Goal: Check status: Check status

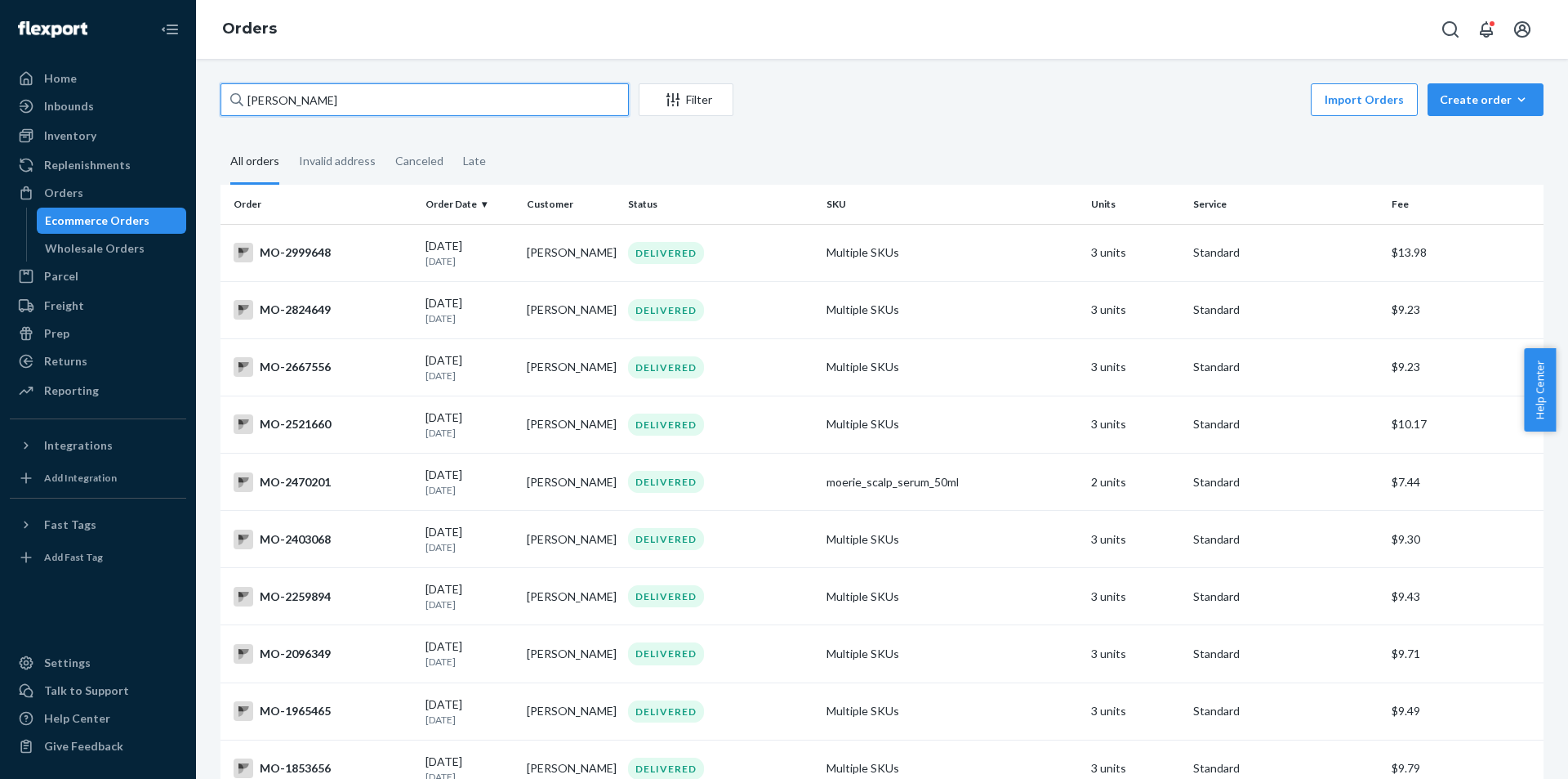
drag, startPoint x: 382, startPoint y: 110, endPoint x: 110, endPoint y: 56, distance: 277.3
click at [104, 63] on div "Home Inbounds Shipping Plans Problems Inventory Products Branded Packaging Repl…" at bounding box center [784, 389] width 1568 height 779
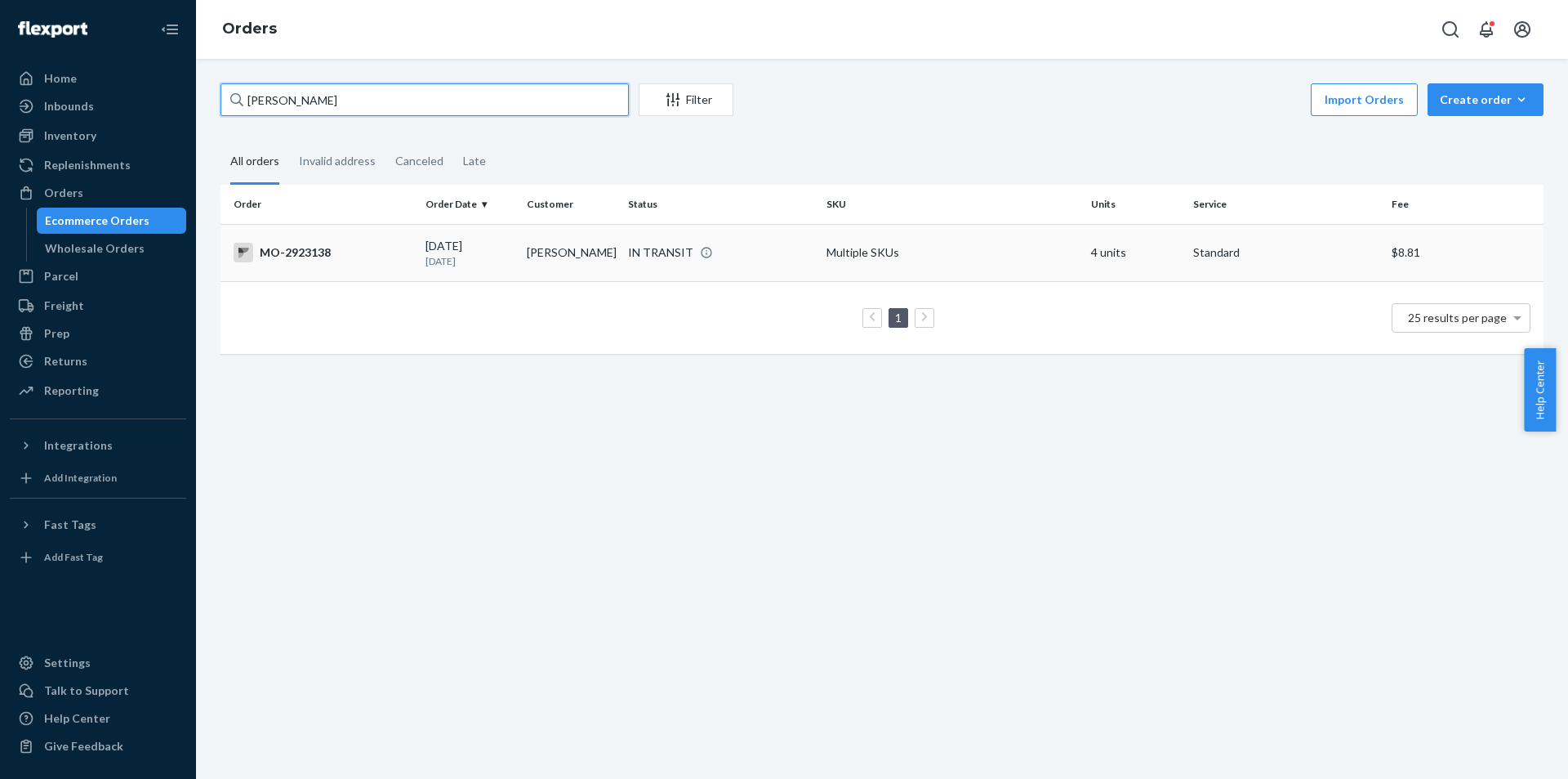
type input "[PERSON_NAME]"
click at [678, 256] on div "IN TRANSIT" at bounding box center [660, 252] width 65 height 17
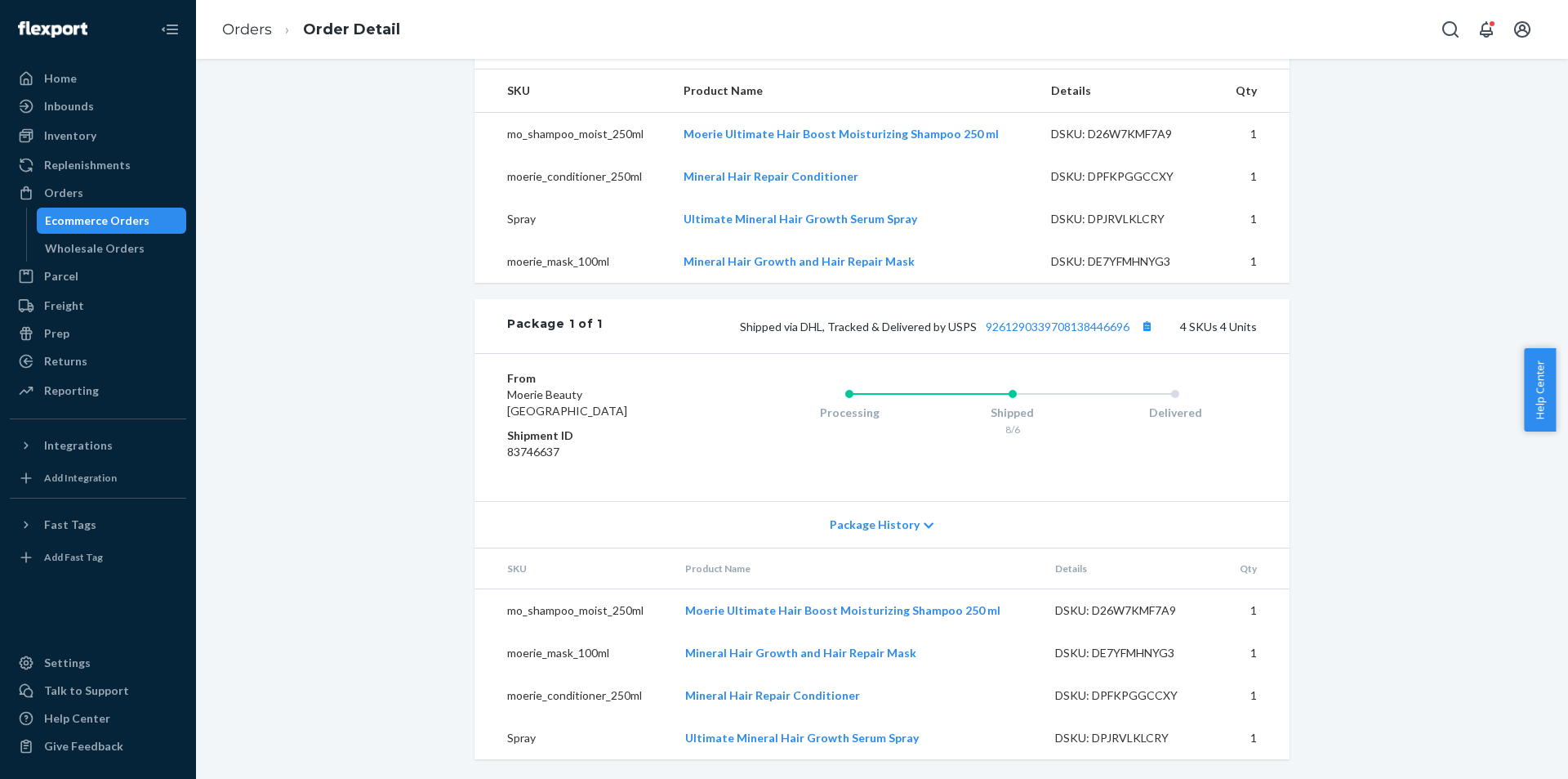
scroll to position [644, 0]
click at [1092, 325] on link "9261290339708138446696" at bounding box center [1057, 326] width 144 height 14
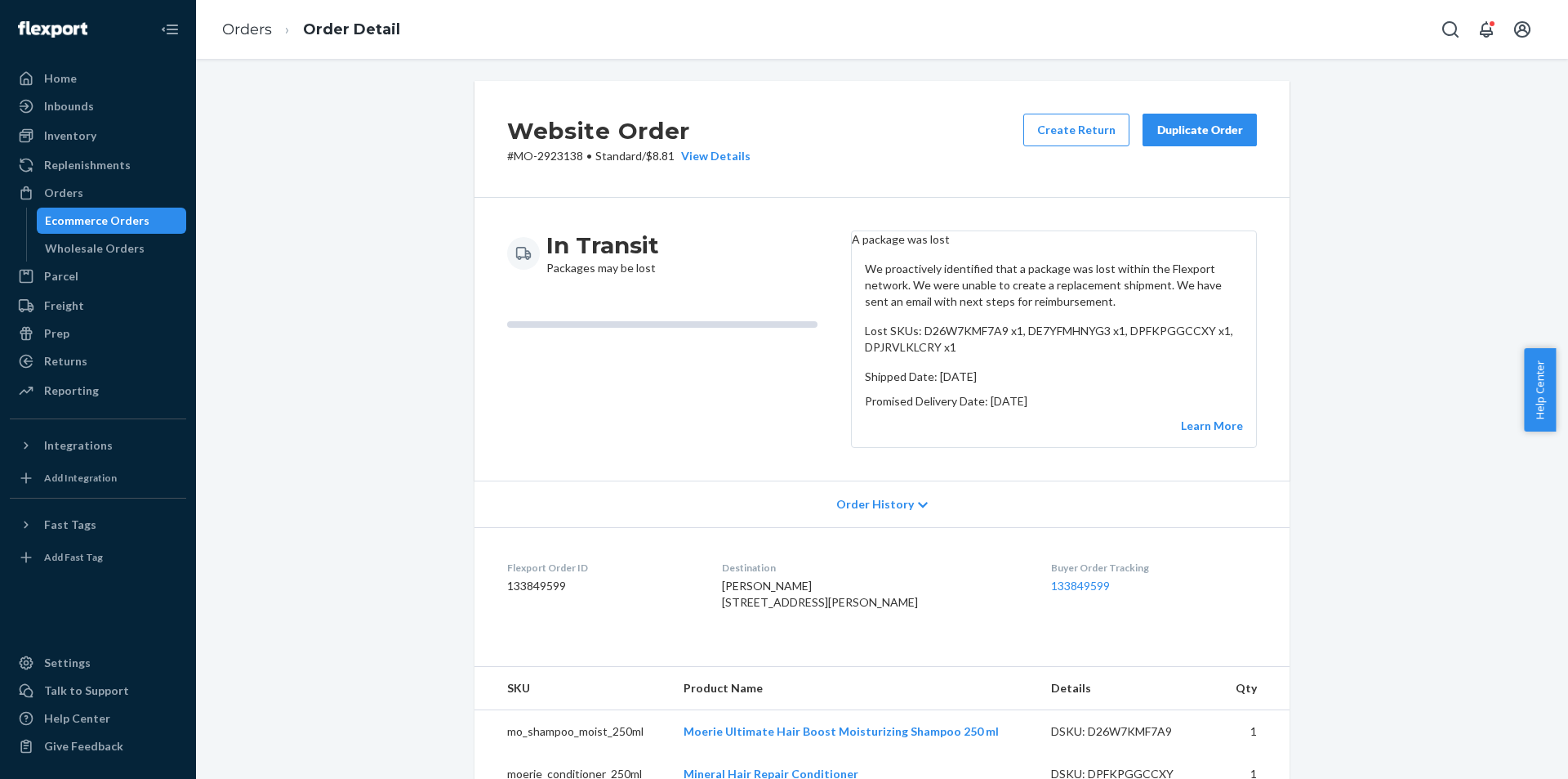
scroll to position [0, 0]
click at [1221, 434] on link "Learn More" at bounding box center [1212, 427] width 63 height 14
click at [1335, 415] on div "Website Order # MO-2923138 • Standard / $8.81 View Details Create Return Duplic…" at bounding box center [881, 730] width 1347 height 1295
click at [1365, 480] on div "Website Order # MO-2923138 • Standard / $8.81 View Details Create Return Duplic…" at bounding box center [881, 730] width 1347 height 1295
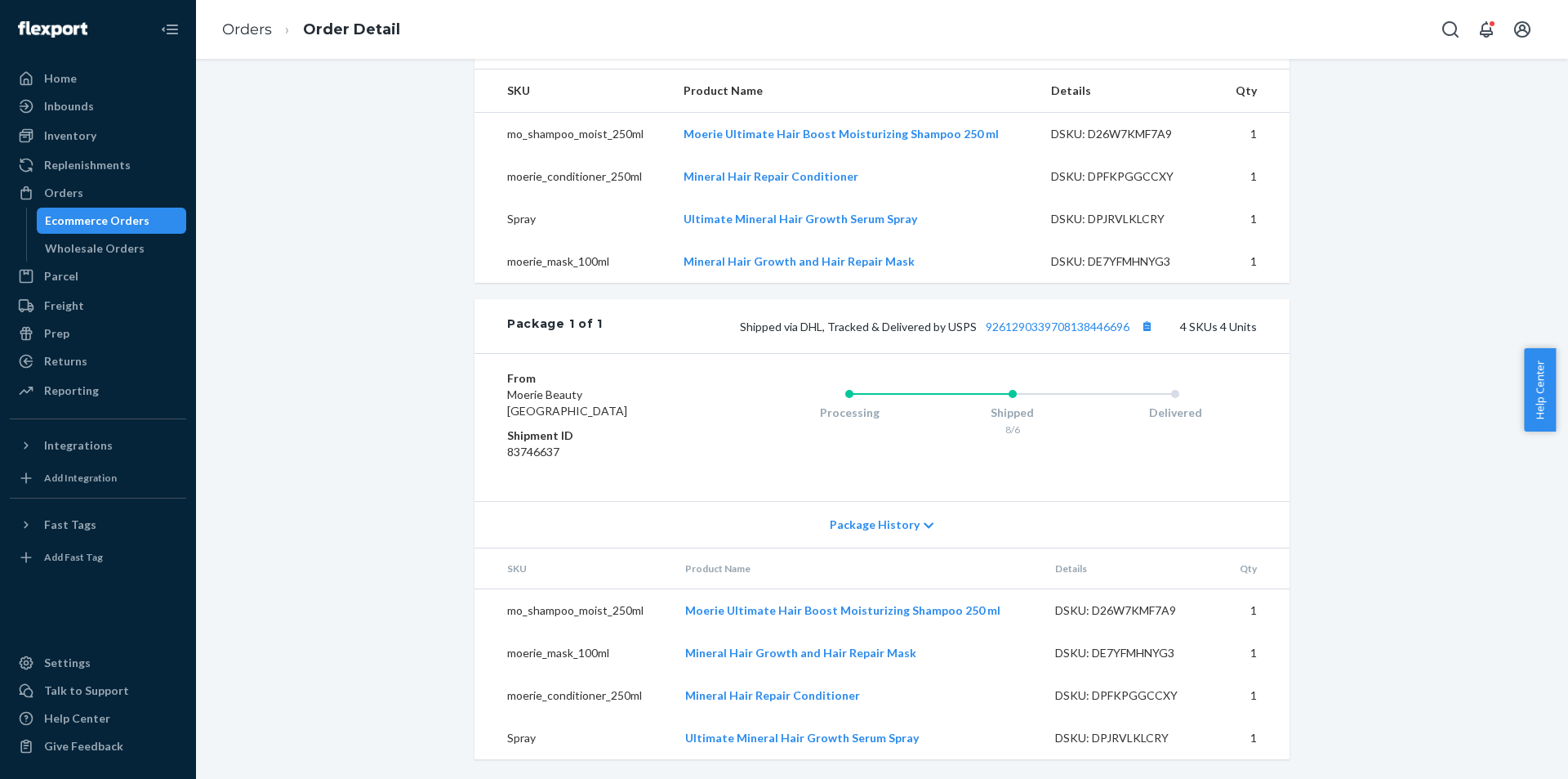
scroll to position [563, 0]
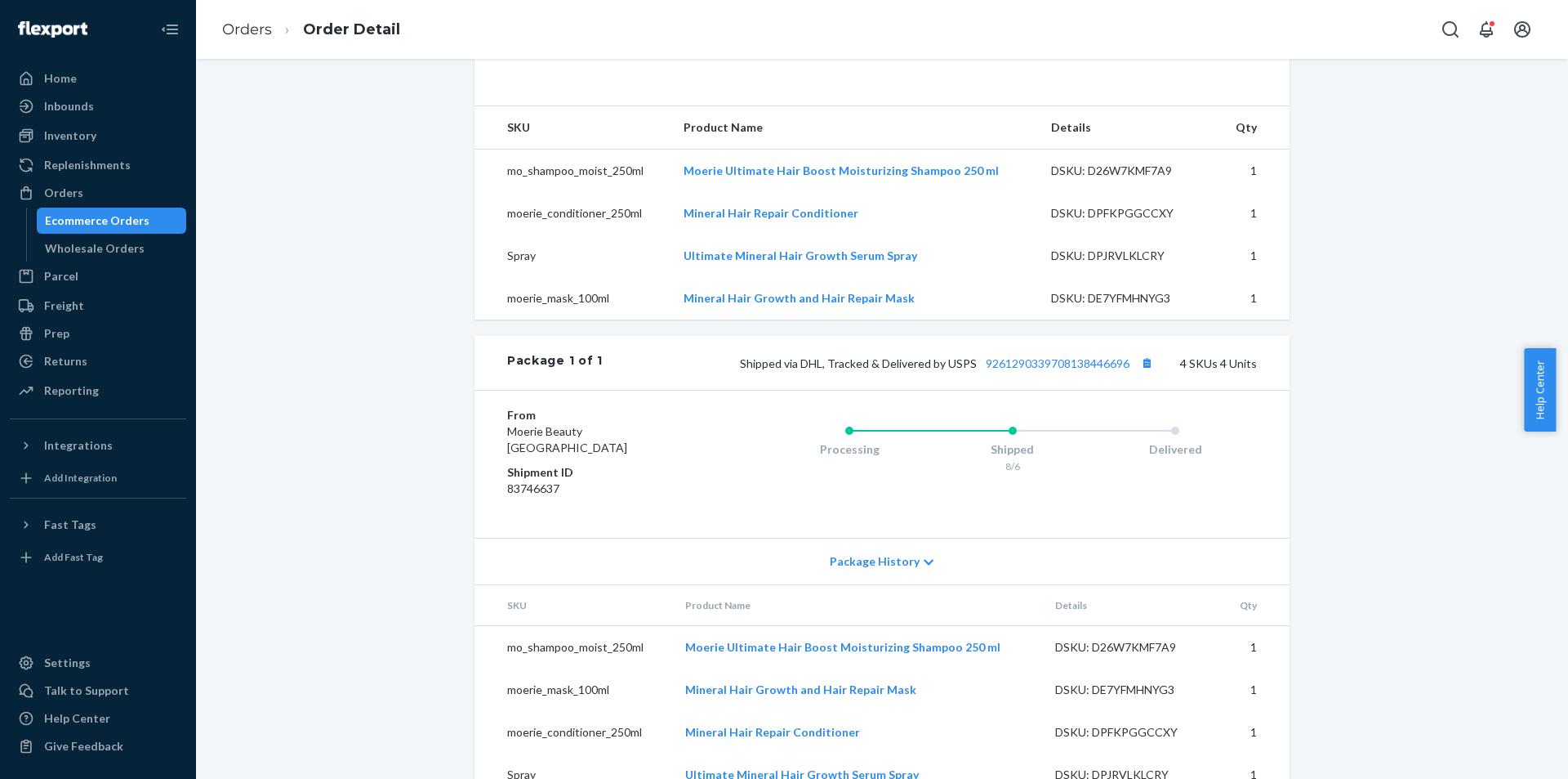
click at [1386, 437] on div "Website Order # MO-2923138 • Standard / $8.81 View Details Create Return Duplic…" at bounding box center [881, 167] width 1347 height 1295
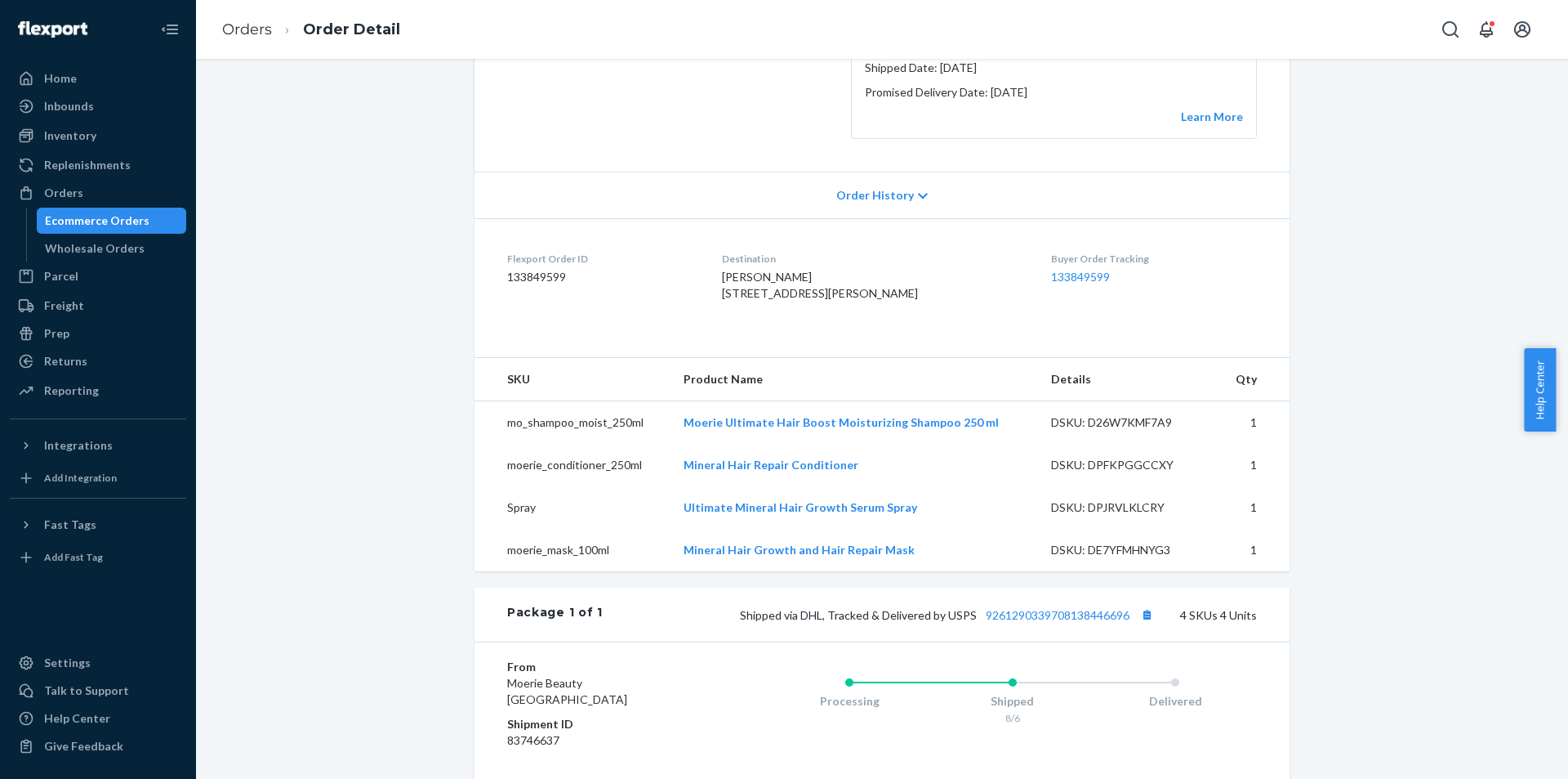
scroll to position [305, 0]
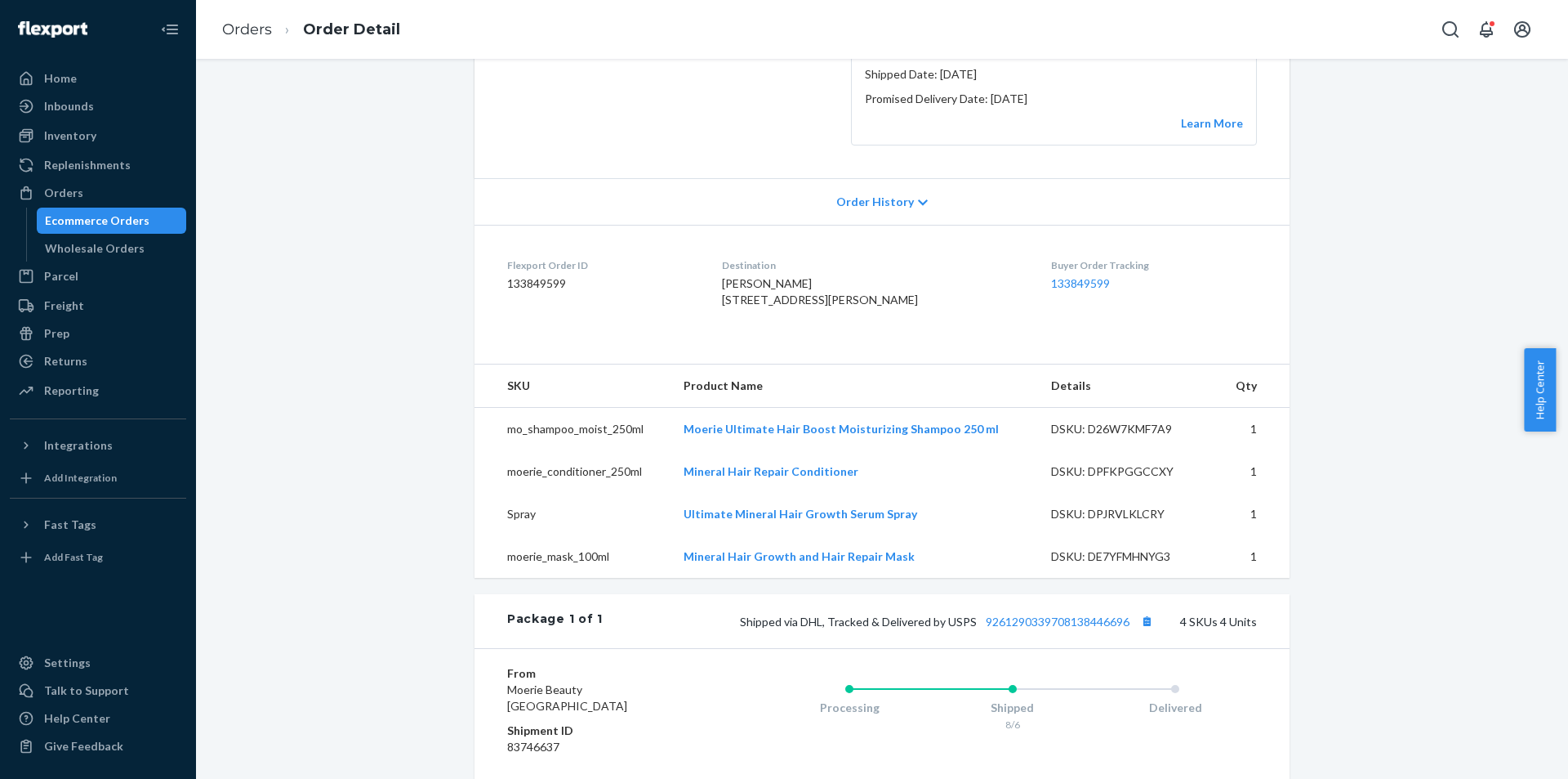
click at [831, 306] on span "[PERSON_NAME] [STREET_ADDRESS][PERSON_NAME]" at bounding box center [820, 291] width 196 height 30
copy span "18071"
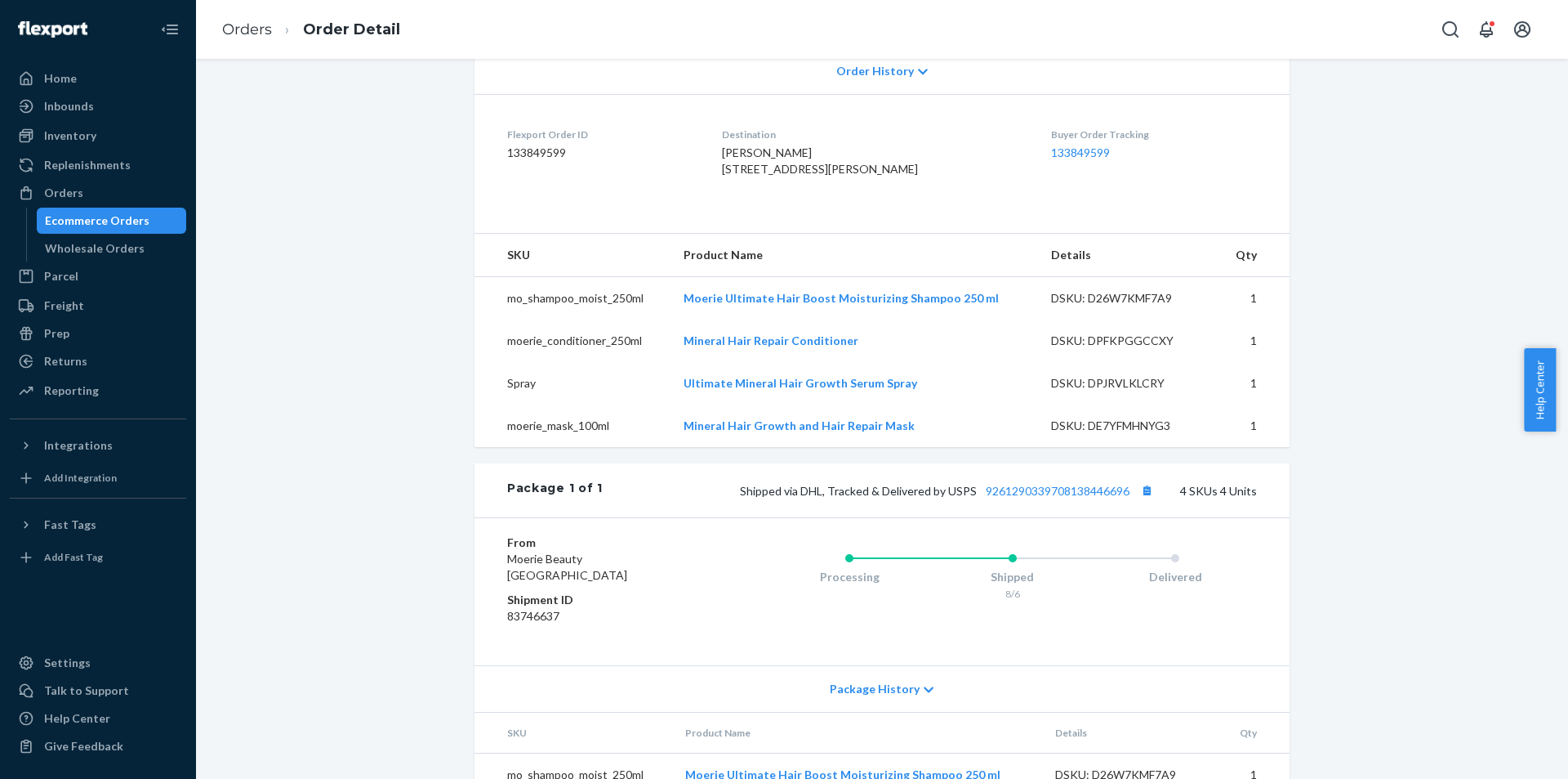
scroll to position [572, 0]
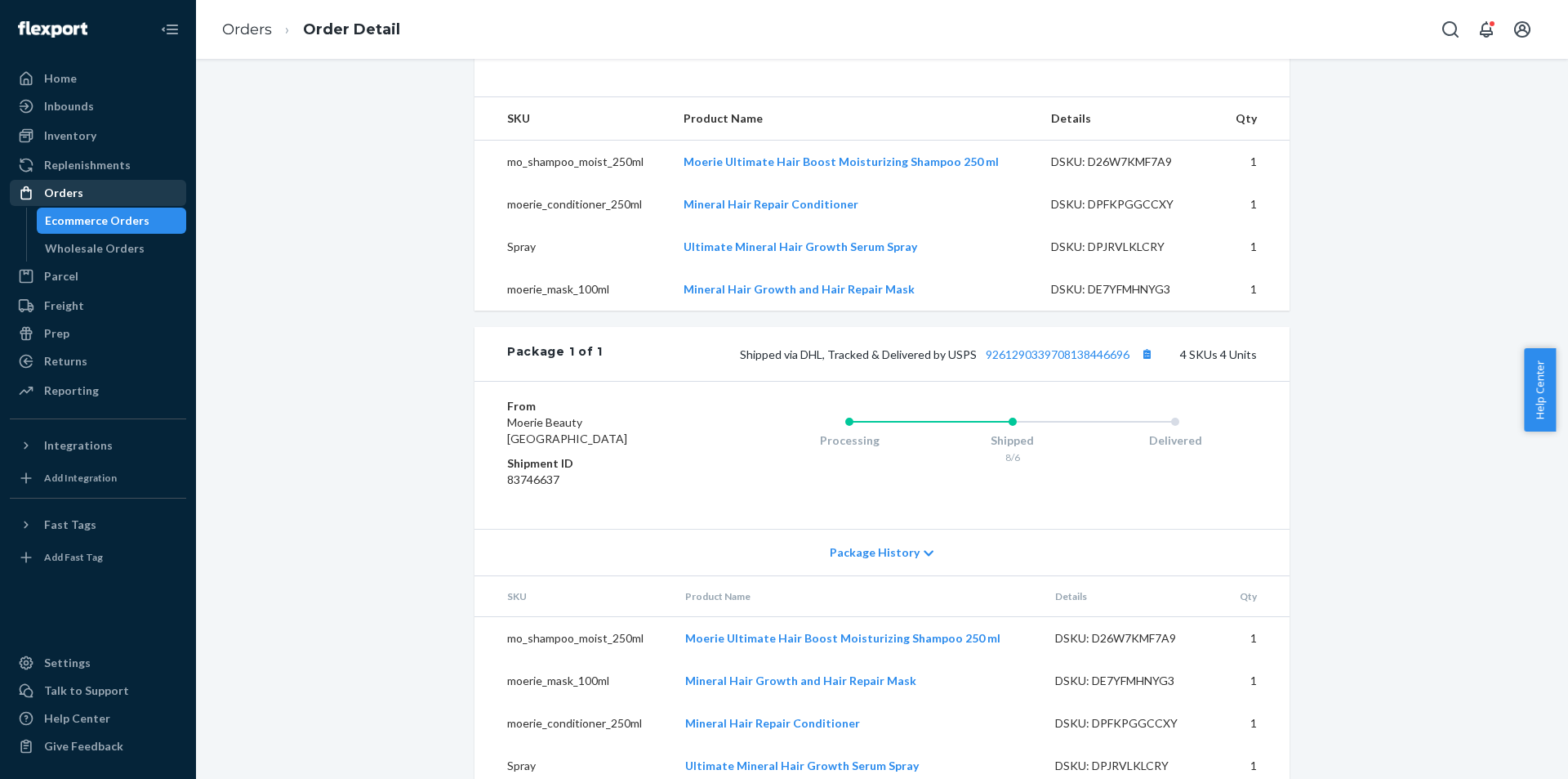
click at [109, 194] on div "Orders" at bounding box center [98, 193] width 173 height 22
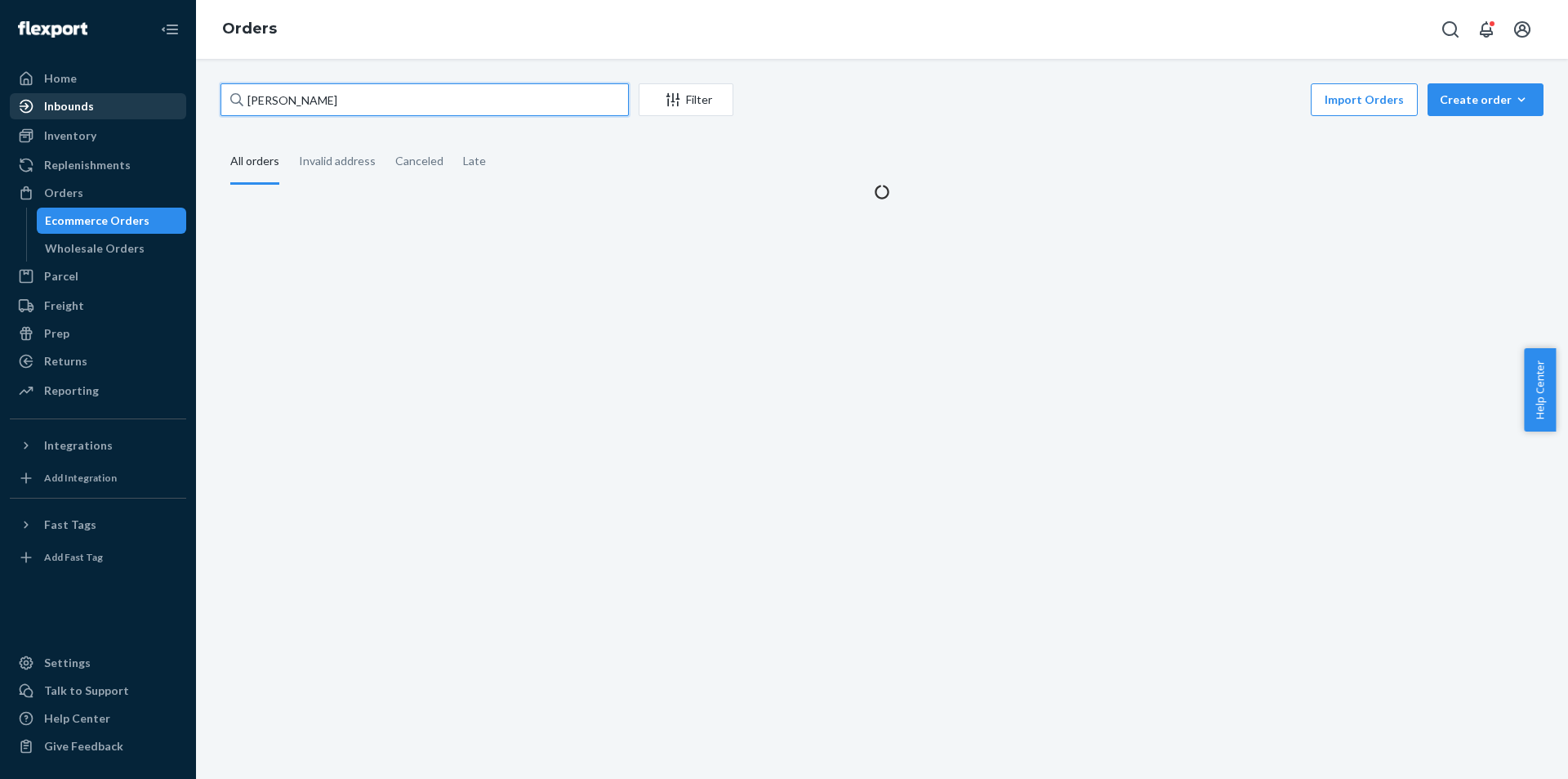
drag, startPoint x: 352, startPoint y: 103, endPoint x: 63, endPoint y: 103, distance: 289.0
click at [63, 103] on div "Home Inbounds Shipping Plans Problems Inventory Products Branded Packaging Repl…" at bounding box center [784, 389] width 1568 height 779
paste input "[PERSON_NAME]"
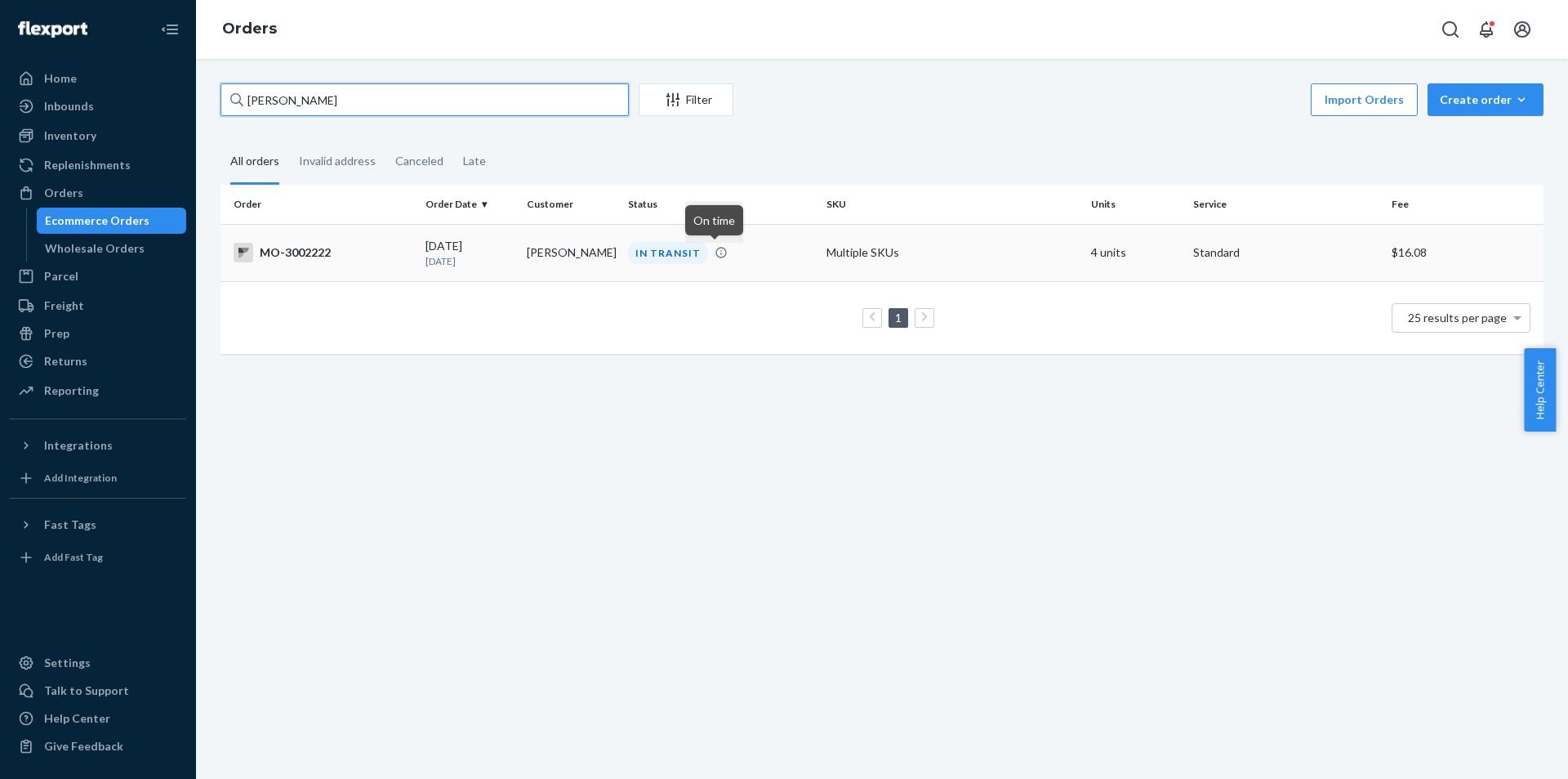
type input "[PERSON_NAME]"
click at [628, 249] on div "IN TRANSIT" at bounding box center [668, 252] width 80 height 22
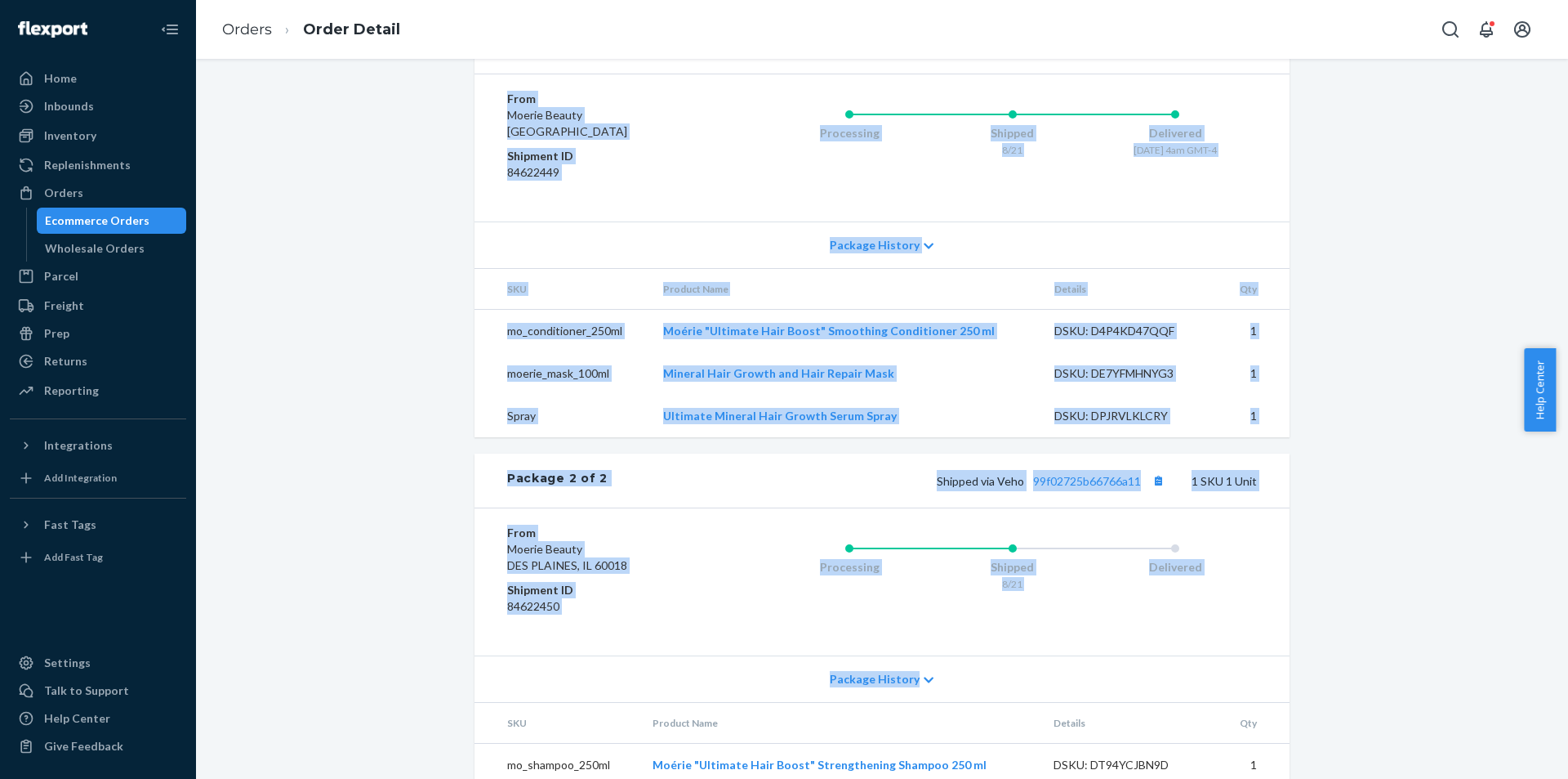
scroll to position [866, 0]
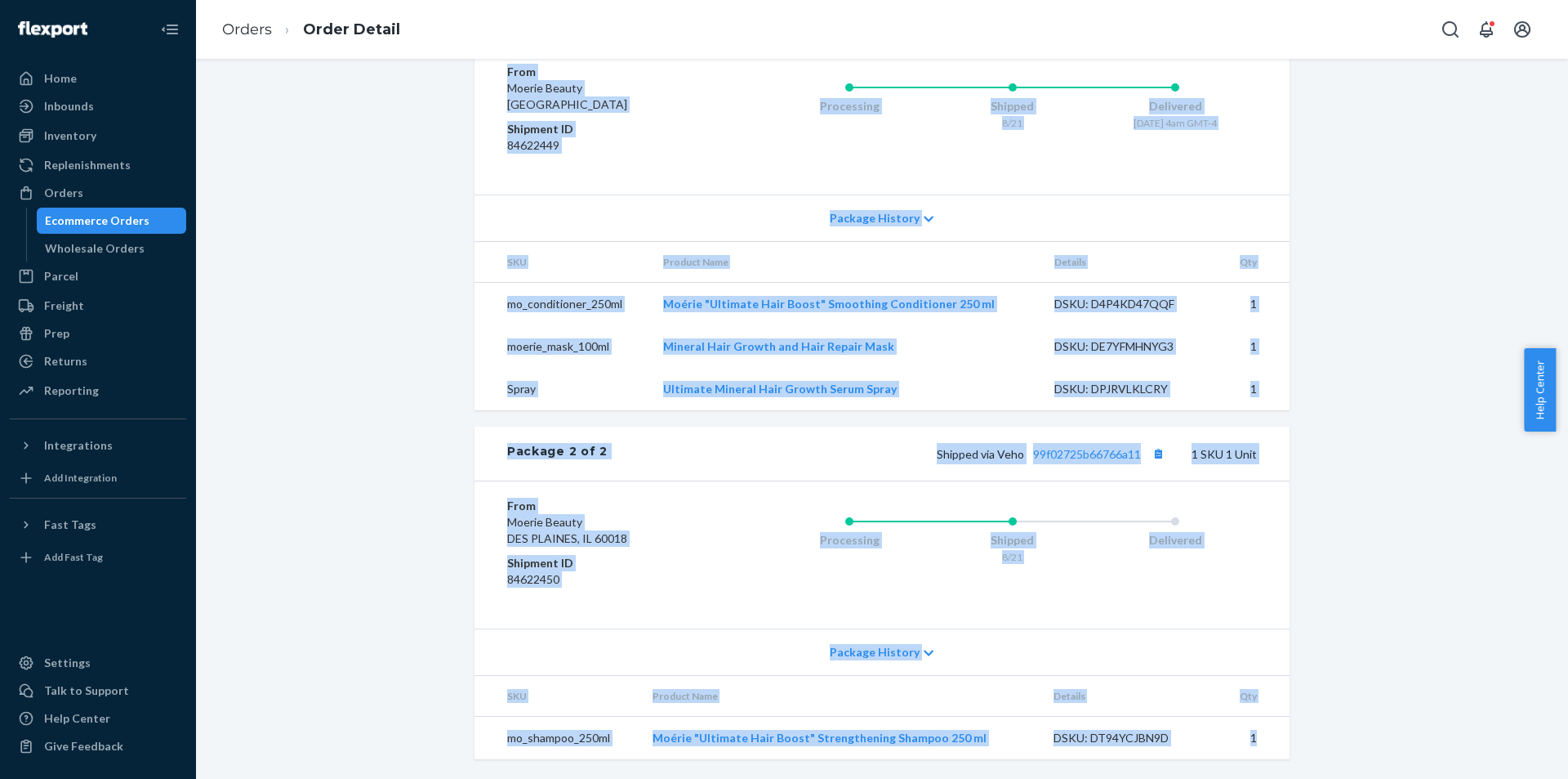
drag, startPoint x: 499, startPoint y: 176, endPoint x: 1269, endPoint y: 742, distance: 955.6
click at [1269, 742] on div "Website Order # MO-3002222 • Standard / $16.08 View Details Create Return Dupli…" at bounding box center [882, 5] width 815 height 1509
copy div "Package 1 of 2 Shipped via LaserShip 1LSCYM1005CUI23 3 SKUs 3 Units From Moerie…"
click at [1329, 560] on div "Website Order # MO-3002222 • Standard / $16.08 View Details Create Return Dupli…" at bounding box center [881, 15] width 1347 height 1529
click at [1390, 632] on div "Website Order # MO-3002222 • Standard / $16.08 View Details Create Return Dupli…" at bounding box center [881, 15] width 1347 height 1529
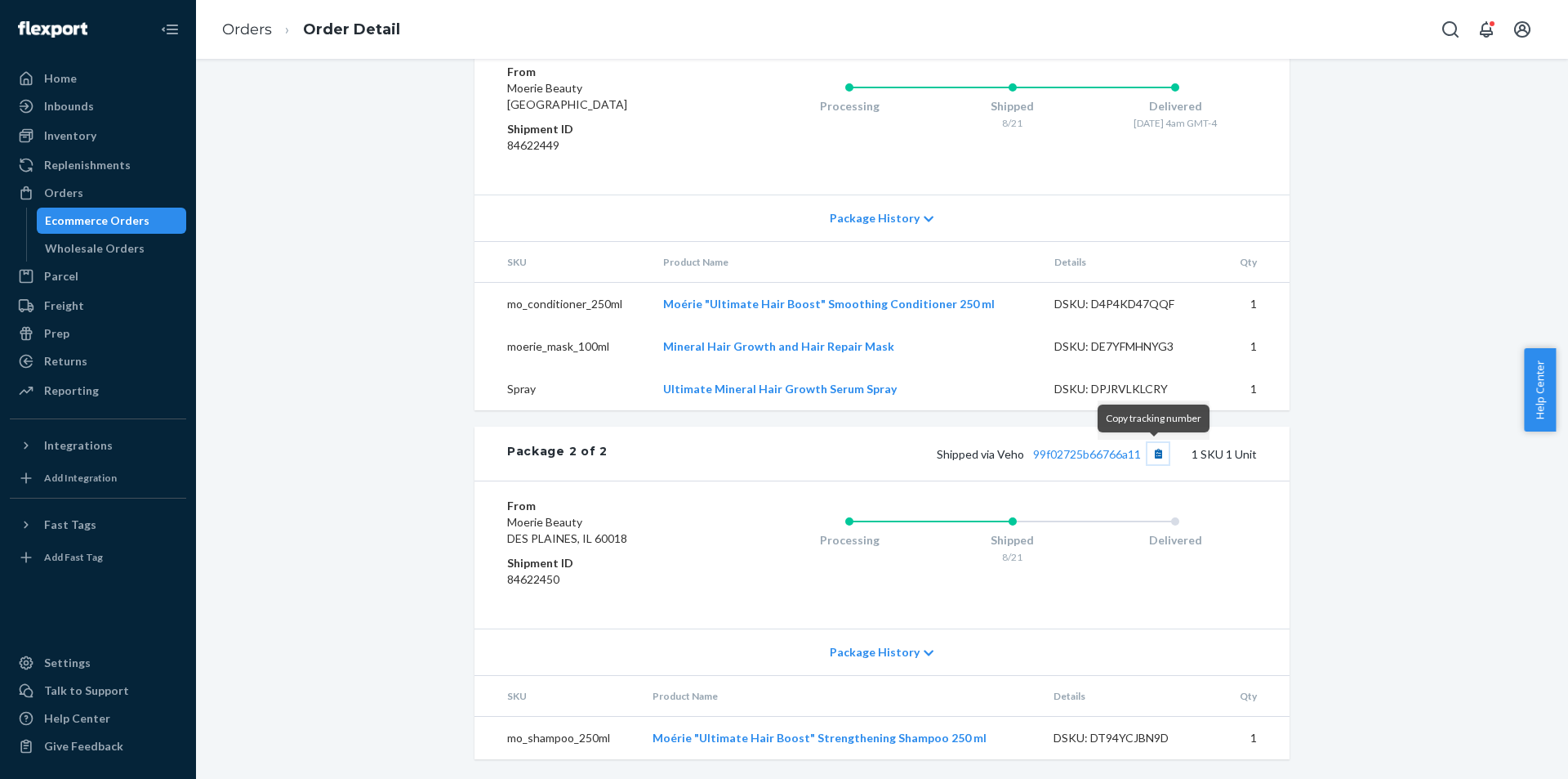
click at [1150, 455] on button "Copy tracking number" at bounding box center [1158, 454] width 21 height 22
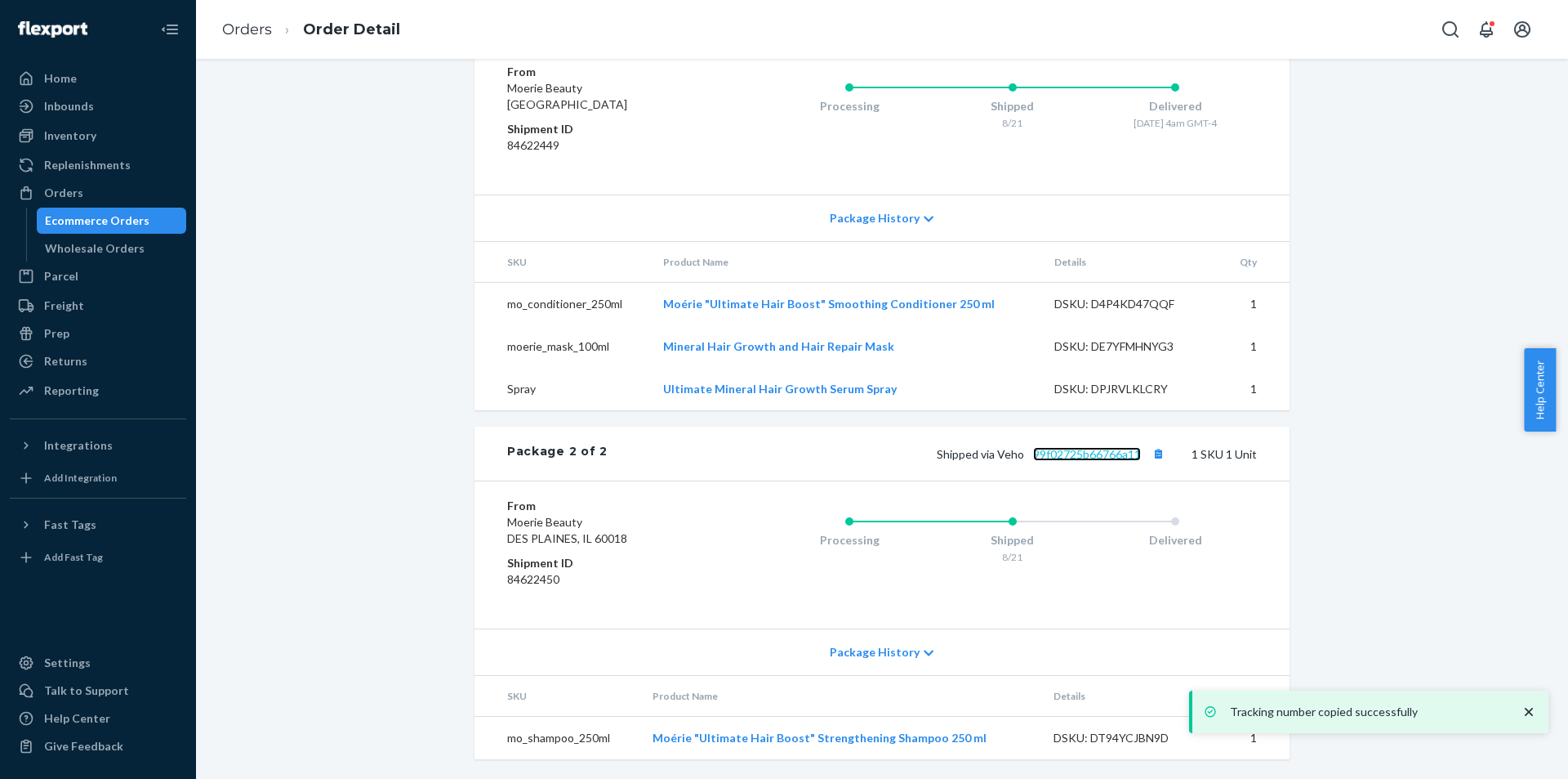
click at [1099, 451] on link "99f02725b66766a11" at bounding box center [1086, 454] width 107 height 14
click at [81, 192] on div "Orders" at bounding box center [98, 193] width 173 height 22
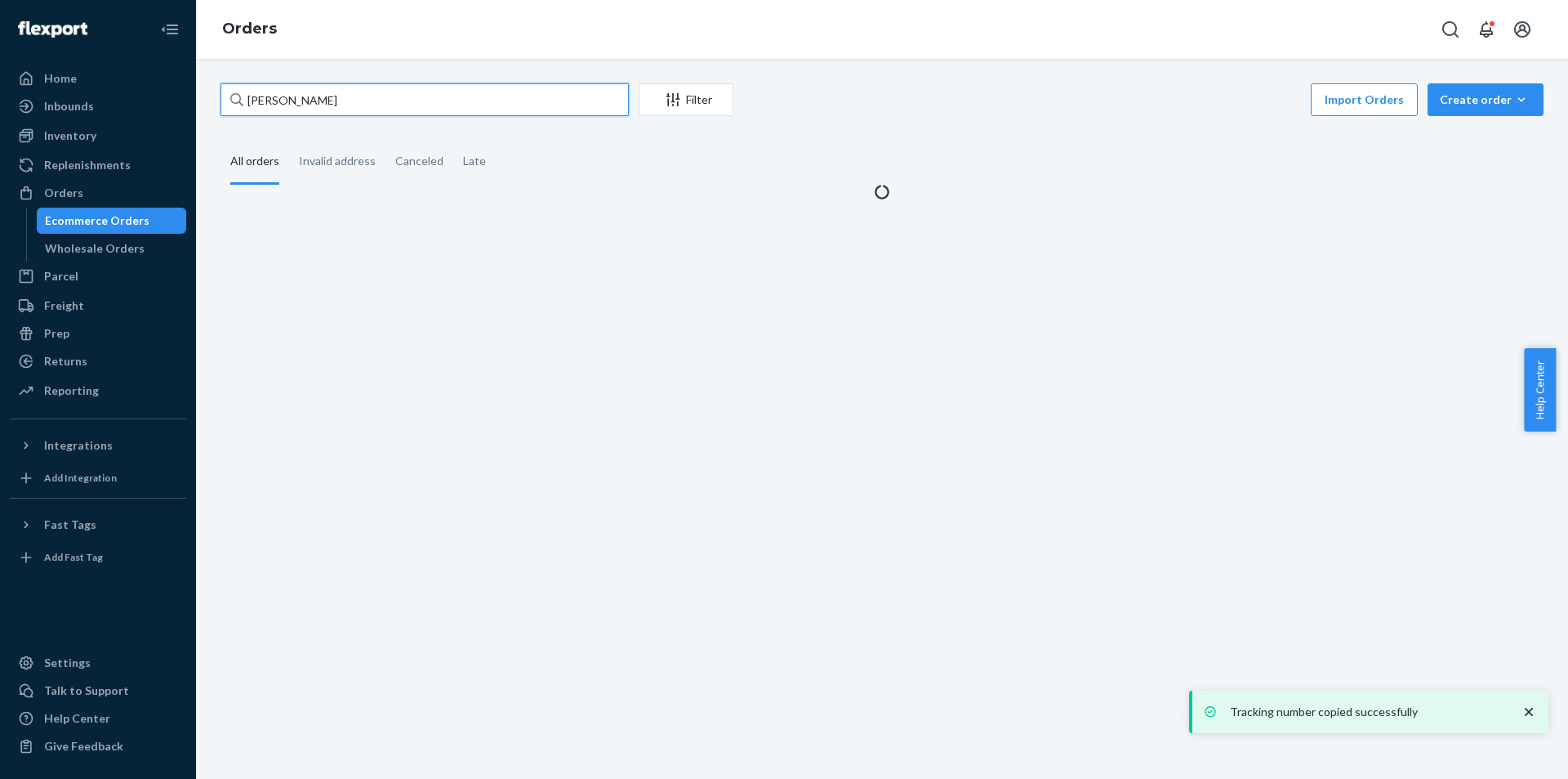
click at [370, 106] on input "[PERSON_NAME]" at bounding box center [425, 99] width 408 height 32
click at [370, 105] on input "[PERSON_NAME]" at bounding box center [425, 99] width 408 height 32
paste input "[PERSON_NAME]"
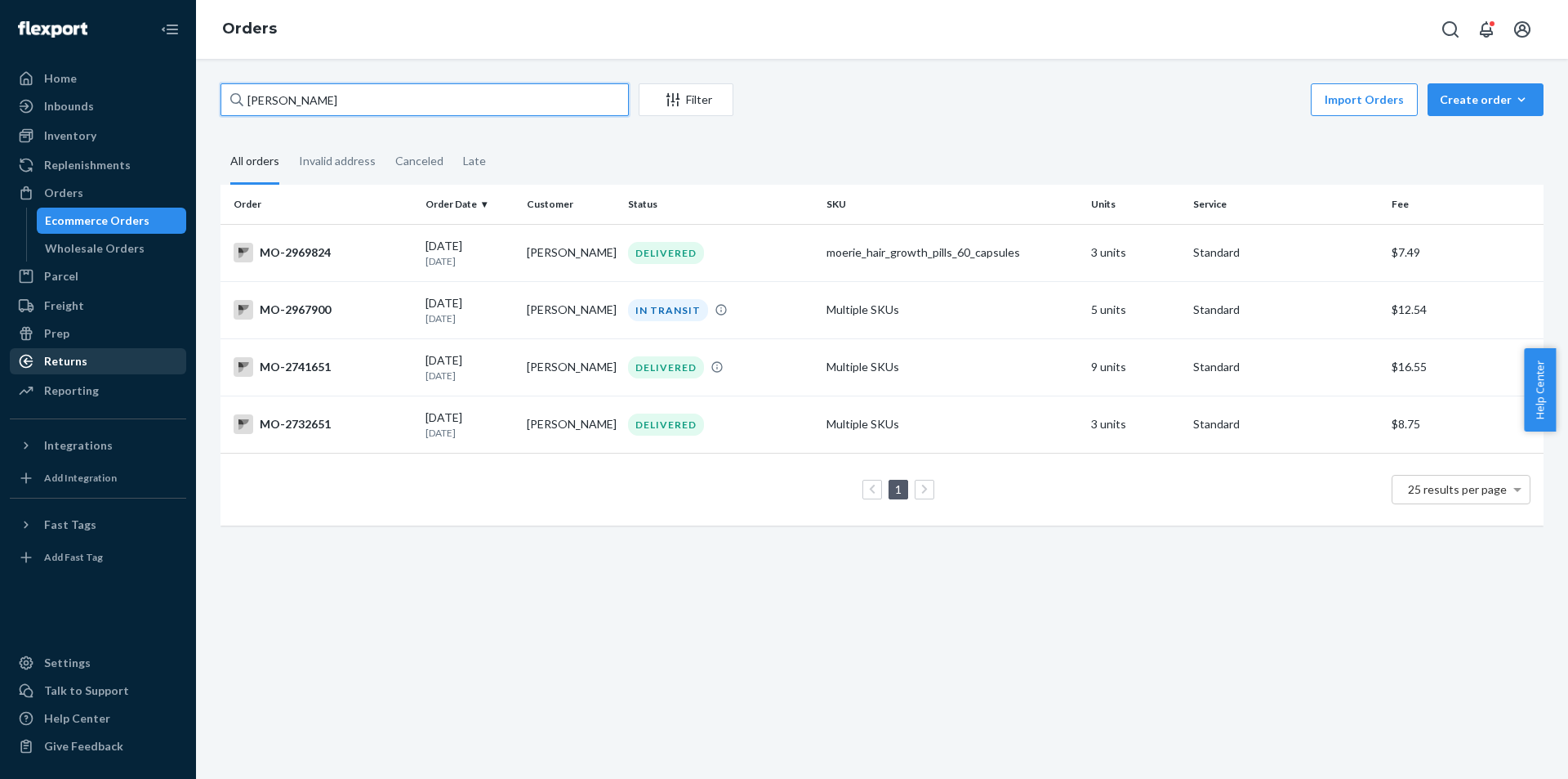
type input "[PERSON_NAME]"
click at [125, 348] on link "Returns" at bounding box center [98, 361] width 177 height 26
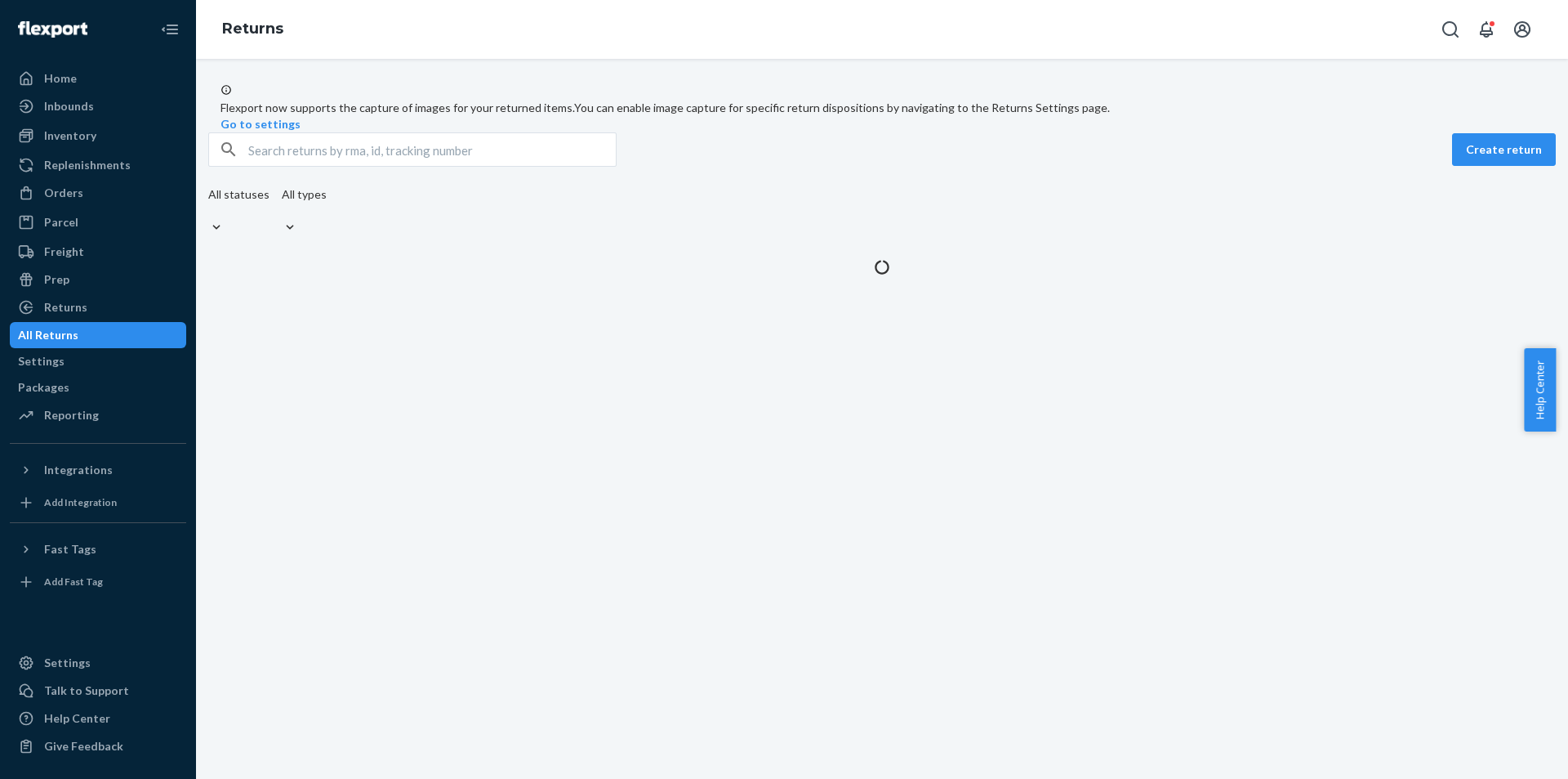
click at [574, 114] on span "You can enable image capture for specific return dispositions by navigating to …" at bounding box center [842, 108] width 535 height 14
click at [437, 166] on input "text" at bounding box center [432, 149] width 367 height 32
paste input "[PERSON_NAME]"
type input "[PERSON_NAME]"
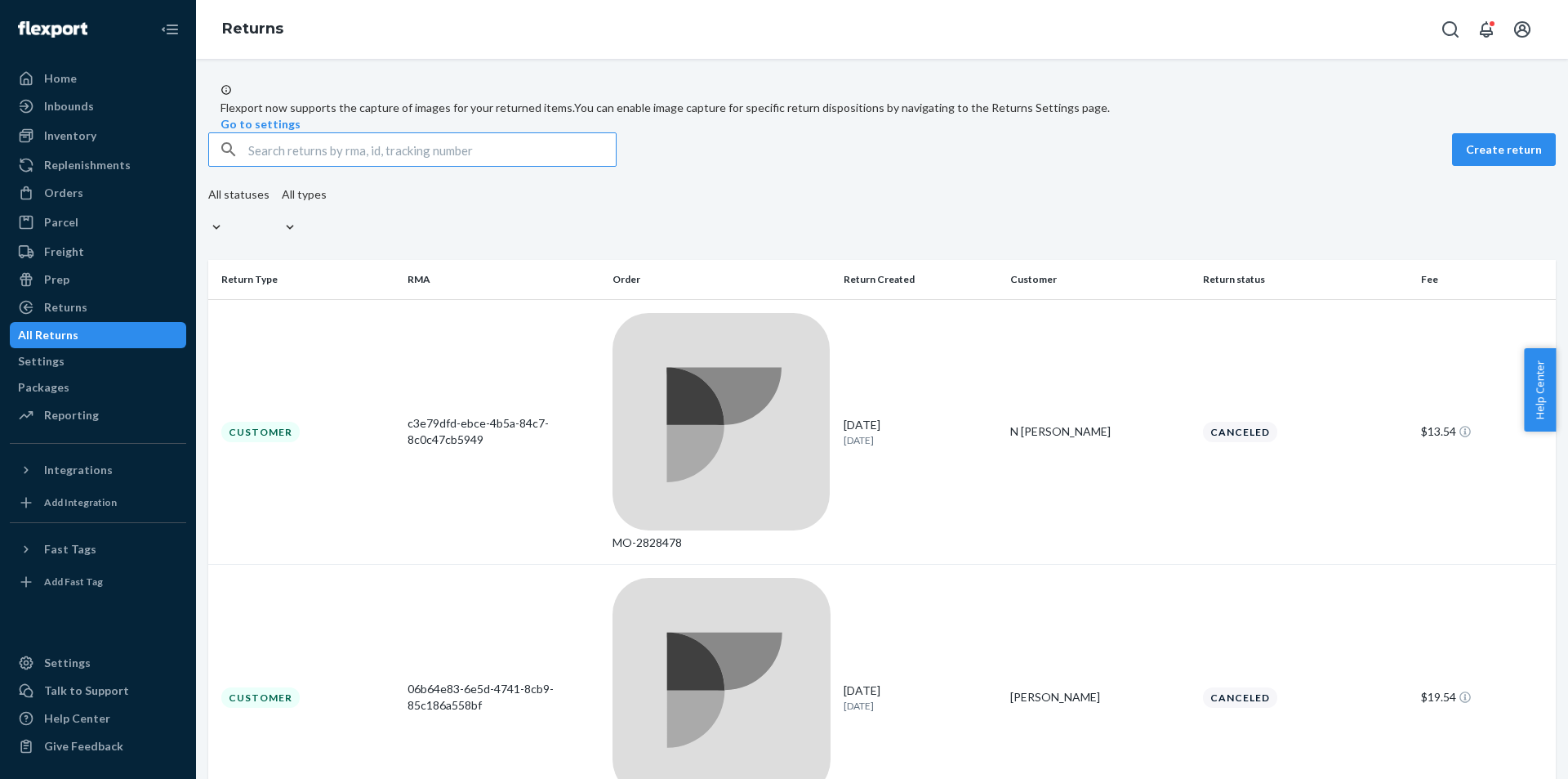
paste input "[PERSON_NAME]"
type input "[PERSON_NAME]"
